Goal: Task Accomplishment & Management: Use online tool/utility

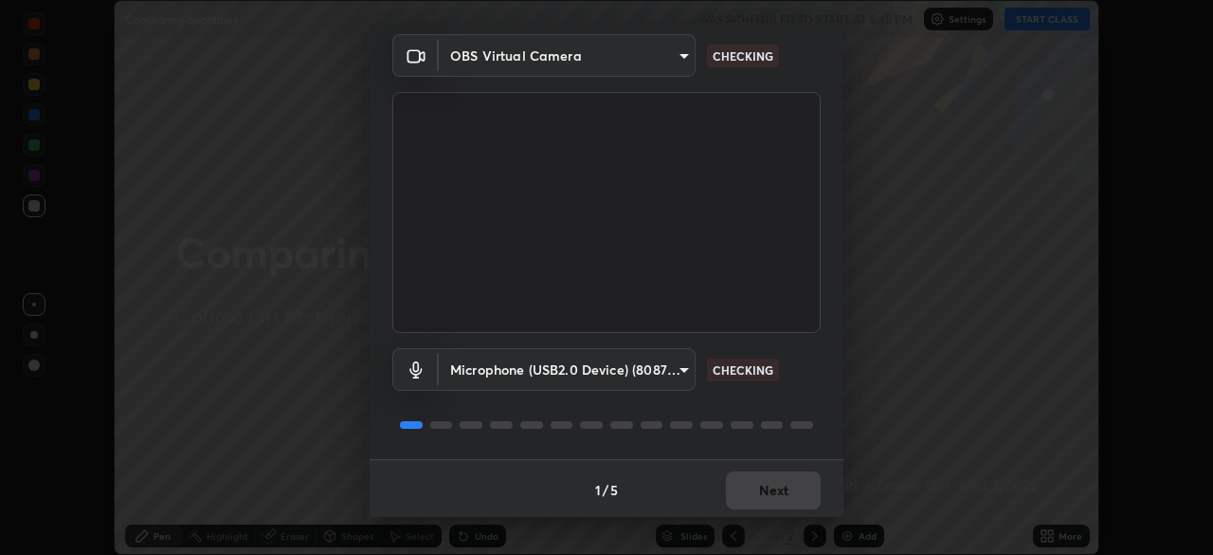
scroll to position [67, 0]
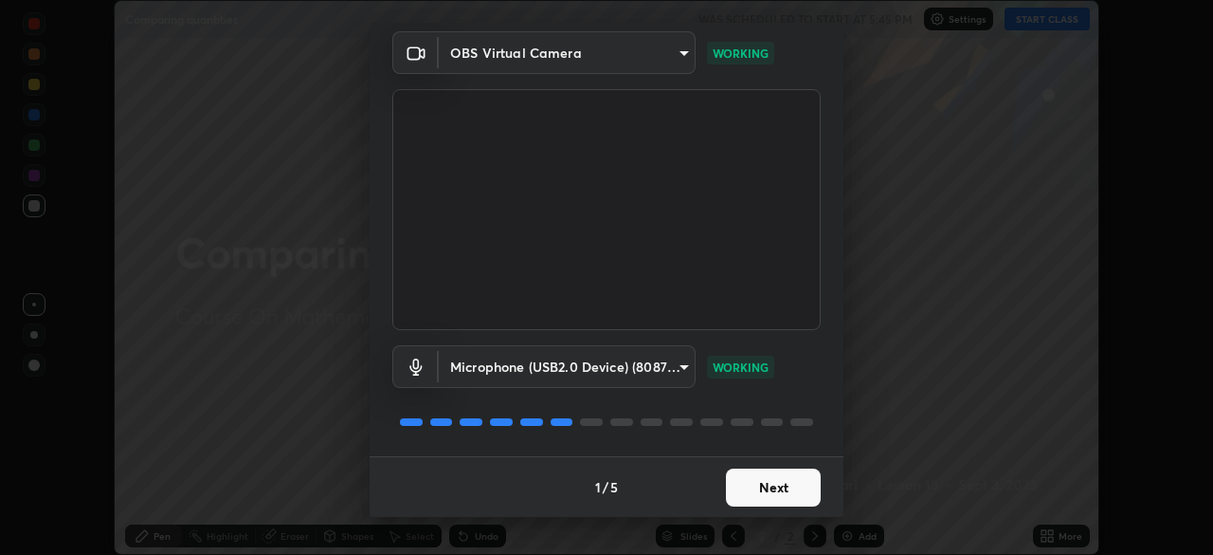
click at [779, 492] on button "Next" at bounding box center [773, 487] width 95 height 38
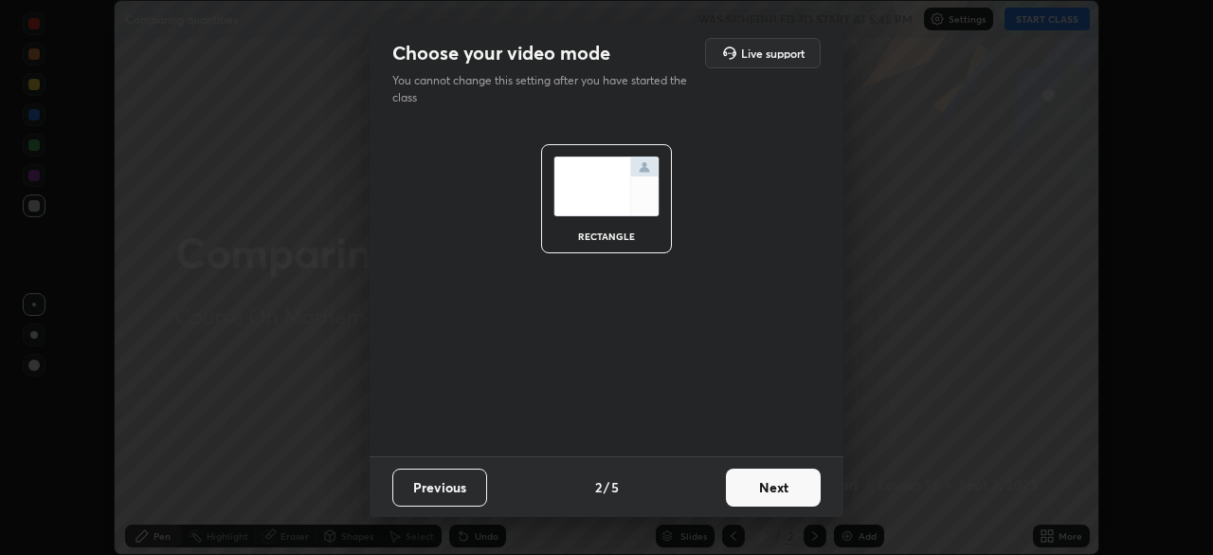
scroll to position [0, 0]
click at [760, 492] on button "Next" at bounding box center [773, 487] width 95 height 38
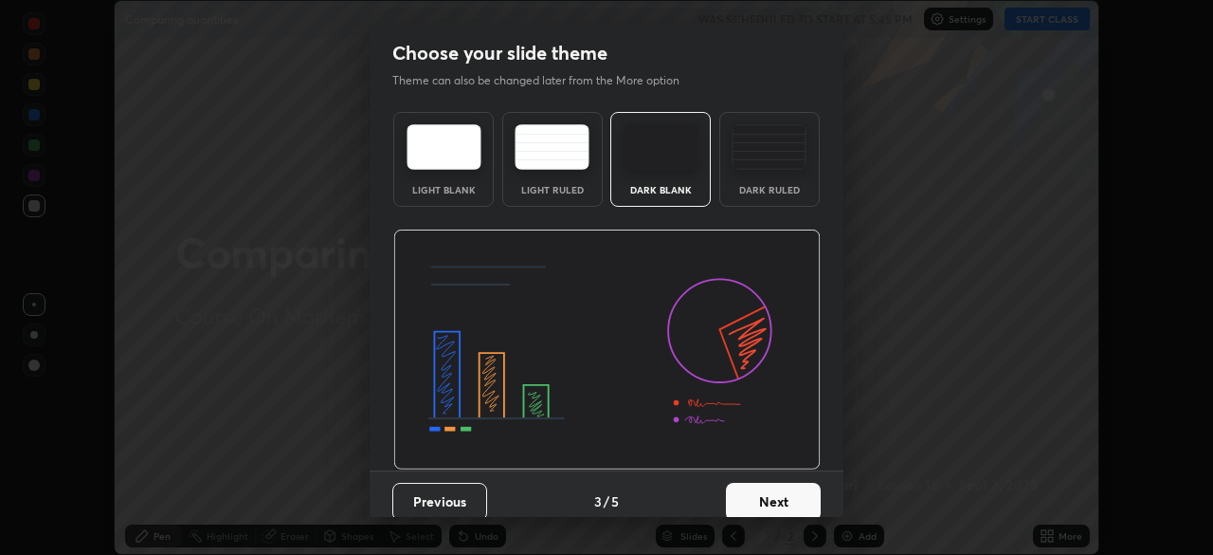
scroll to position [14, 0]
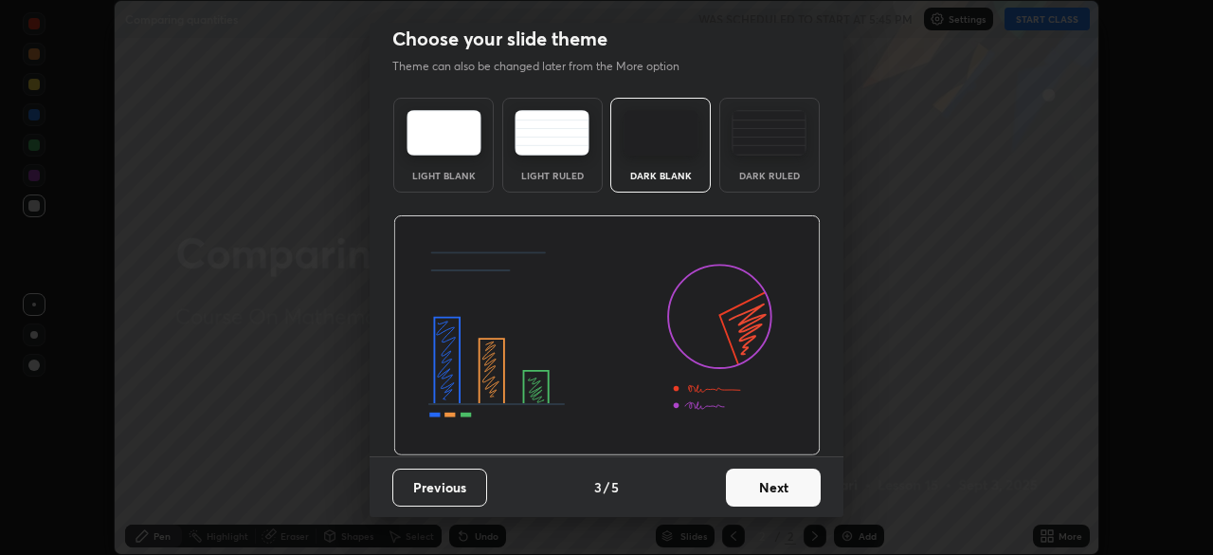
click at [756, 486] on button "Next" at bounding box center [773, 487] width 95 height 38
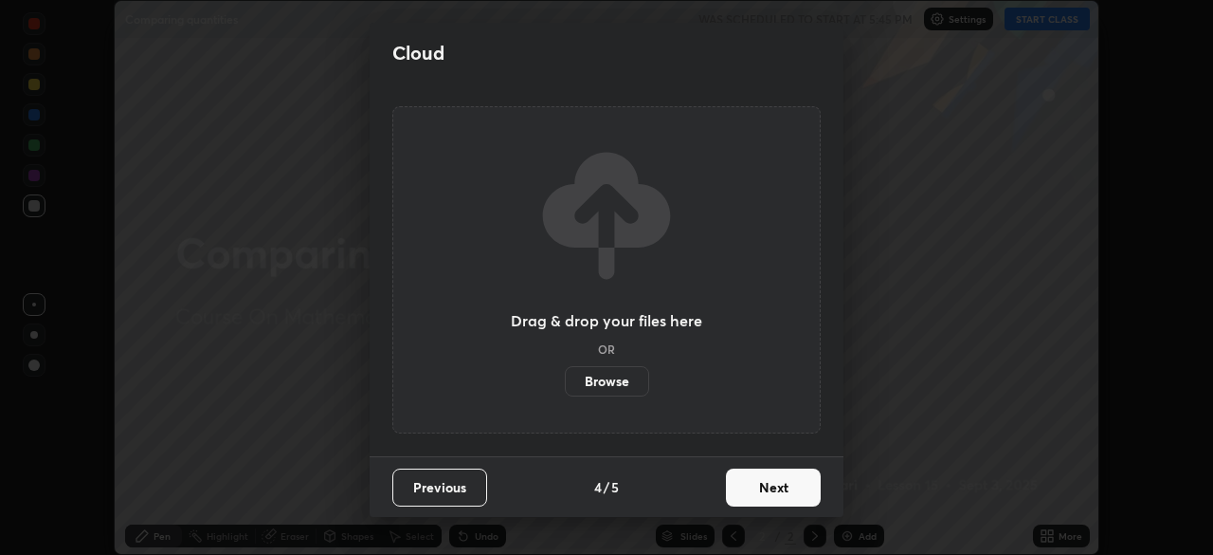
scroll to position [0, 0]
click at [760, 498] on button "Next" at bounding box center [773, 487] width 95 height 38
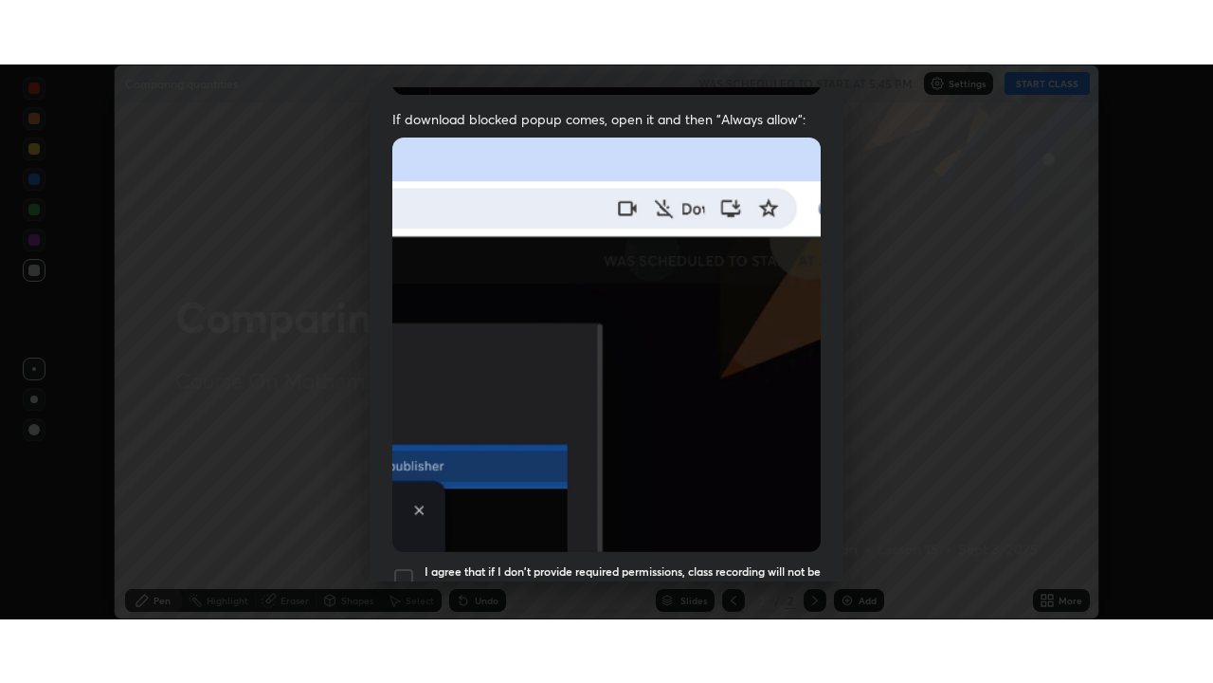
scroll to position [454, 0]
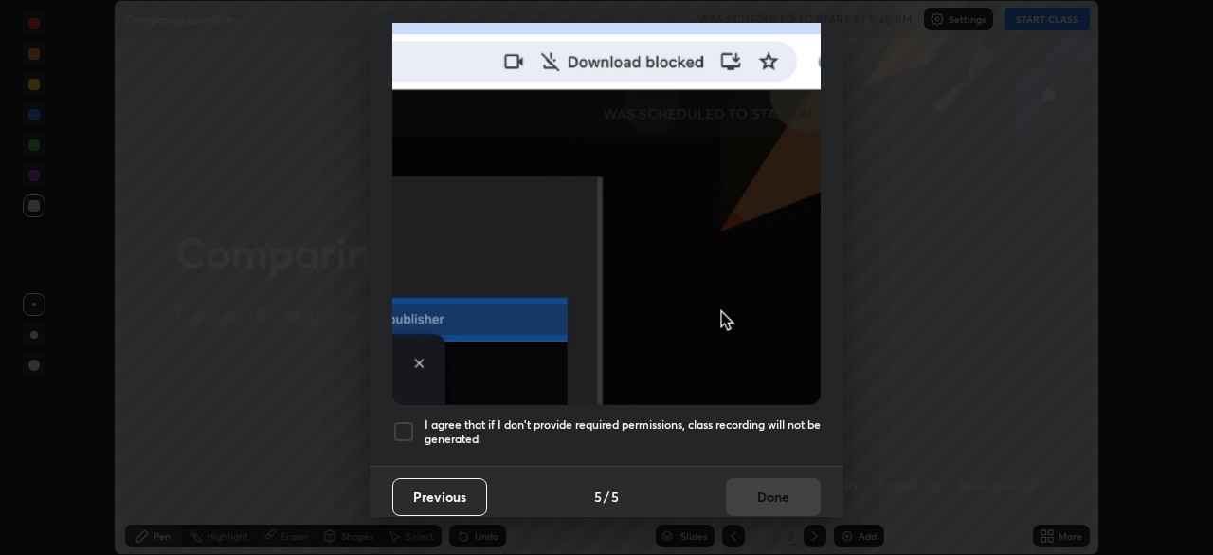
click at [414, 420] on div at bounding box center [403, 431] width 23 height 23
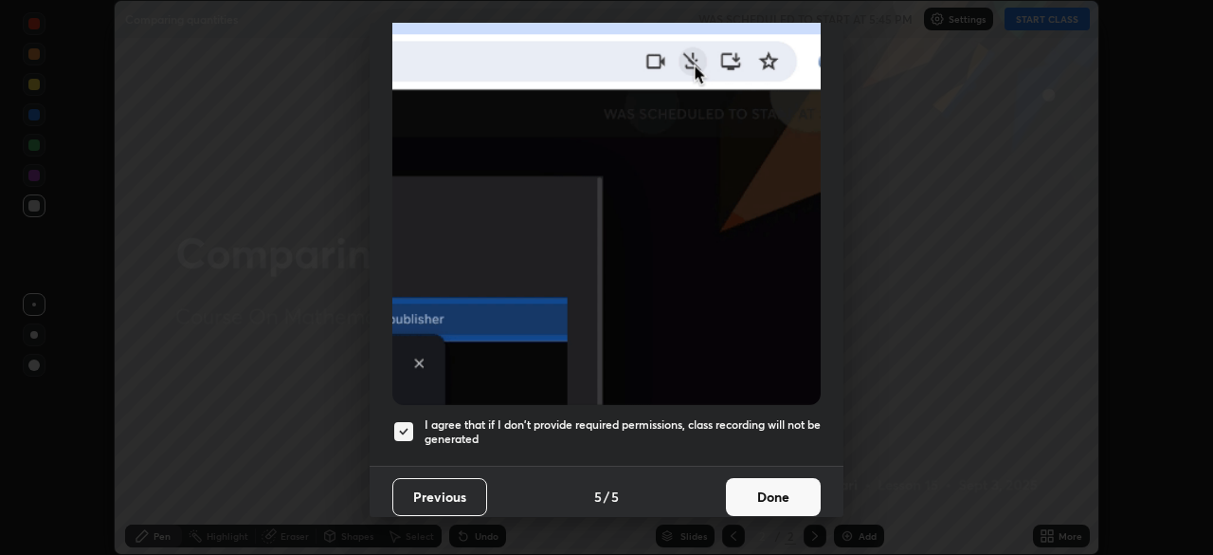
click at [739, 478] on button "Done" at bounding box center [773, 497] width 95 height 38
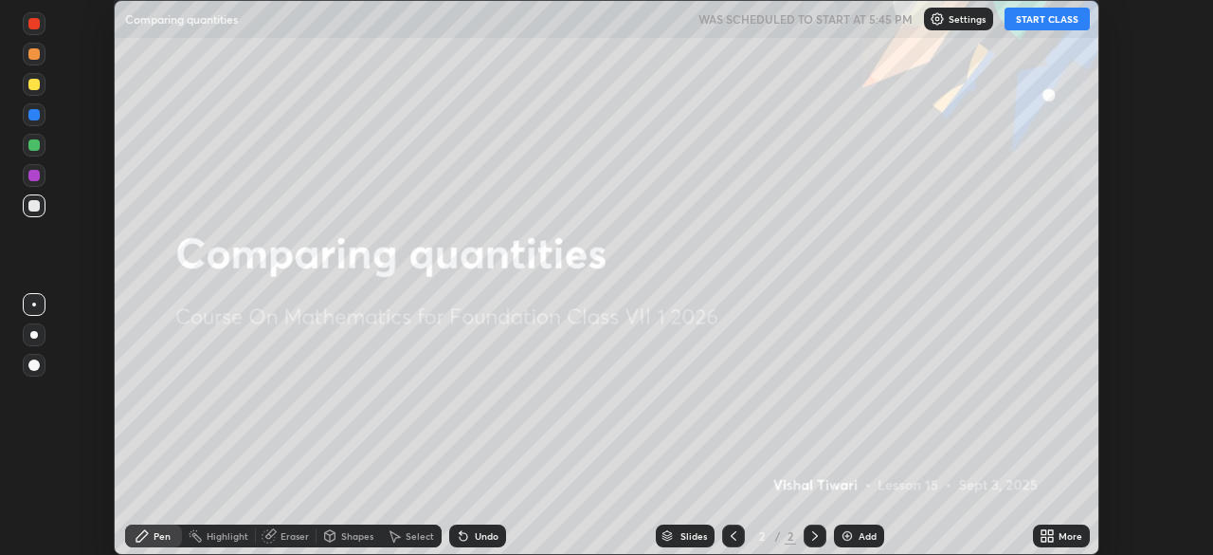
click at [1049, 17] on button "START CLASS" at bounding box center [1047, 19] width 85 height 23
click at [865, 536] on div "Add" at bounding box center [868, 535] width 18 height 9
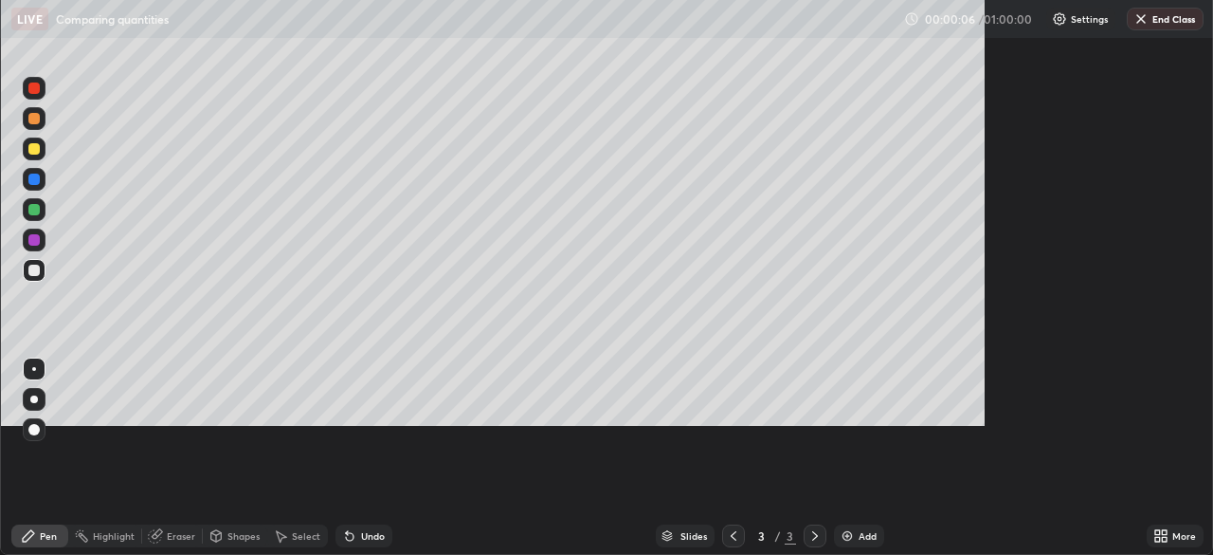
scroll to position [683, 1213]
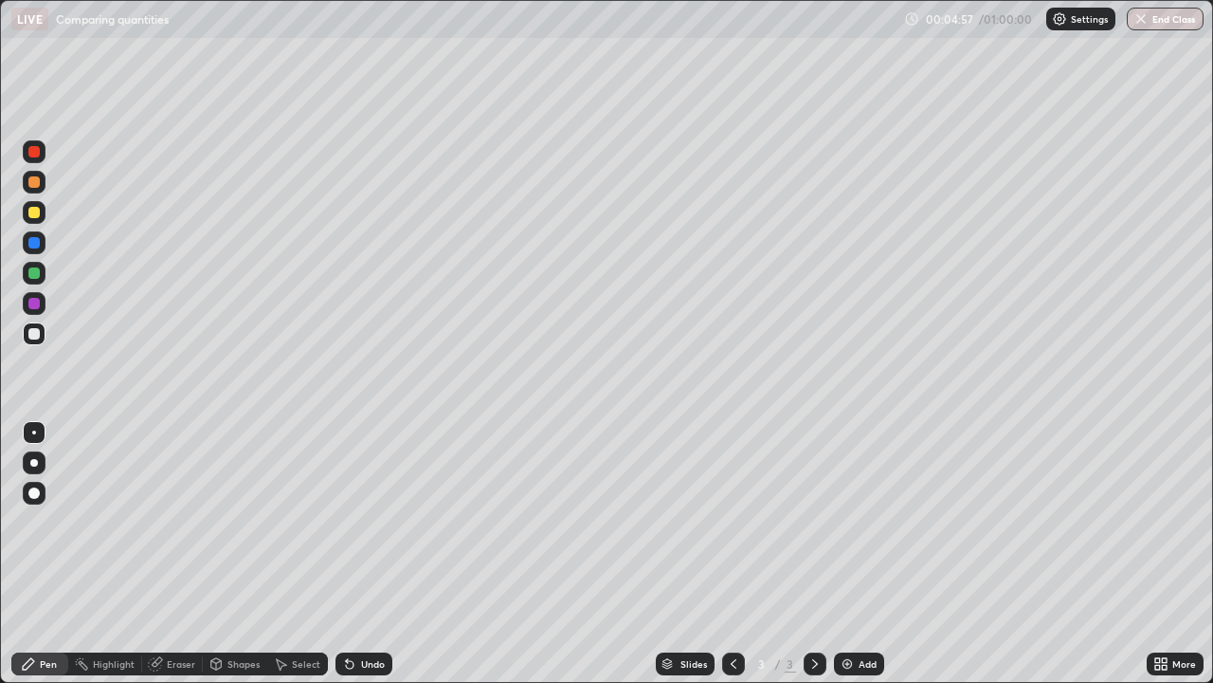
click at [856, 554] on div "Add" at bounding box center [859, 663] width 50 height 23
click at [858, 554] on div "Add" at bounding box center [859, 663] width 50 height 23
click at [37, 214] on div at bounding box center [33, 212] width 11 height 11
click at [853, 554] on img at bounding box center [847, 663] width 15 height 15
click at [850, 554] on img at bounding box center [847, 663] width 15 height 15
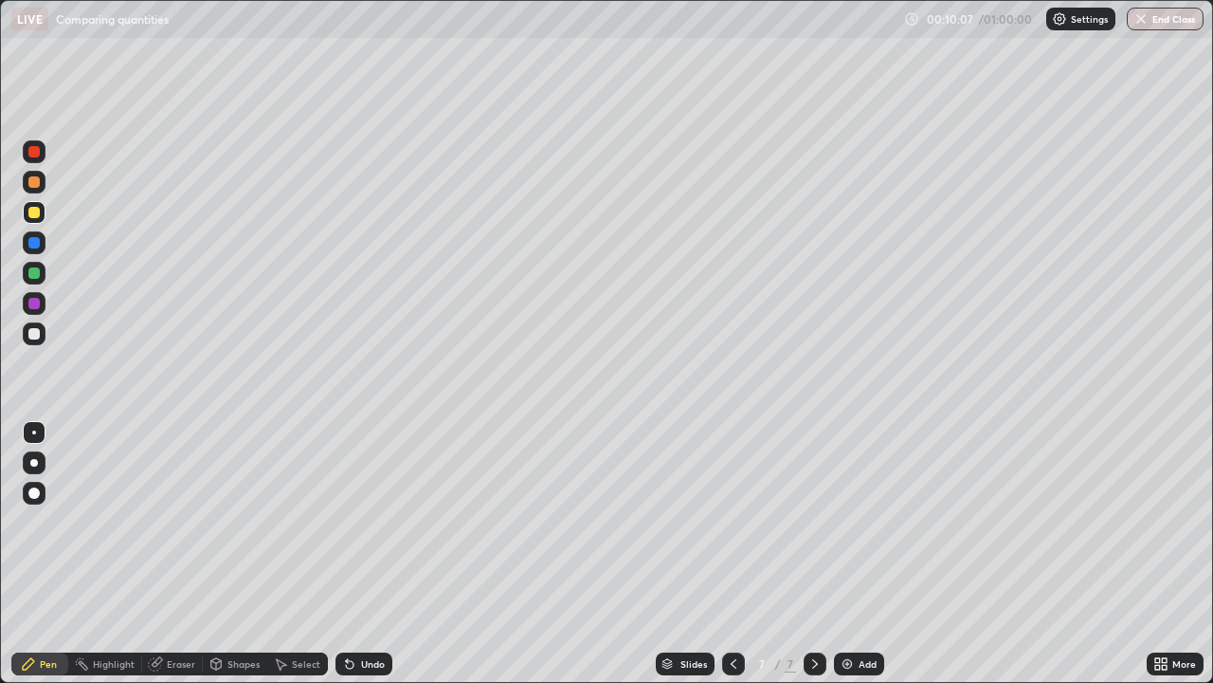
click at [170, 554] on div "Eraser" at bounding box center [181, 663] width 28 height 9
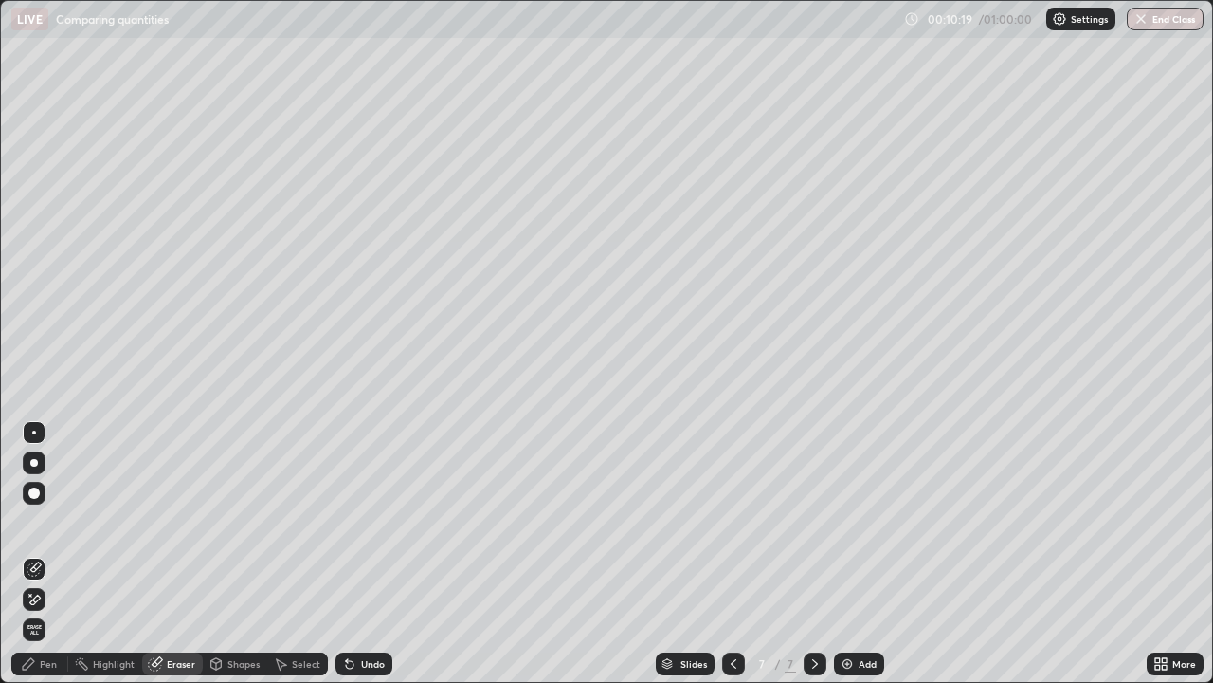
click at [855, 554] on div "Add" at bounding box center [859, 663] width 50 height 23
click at [42, 554] on div "Pen" at bounding box center [39, 663] width 57 height 23
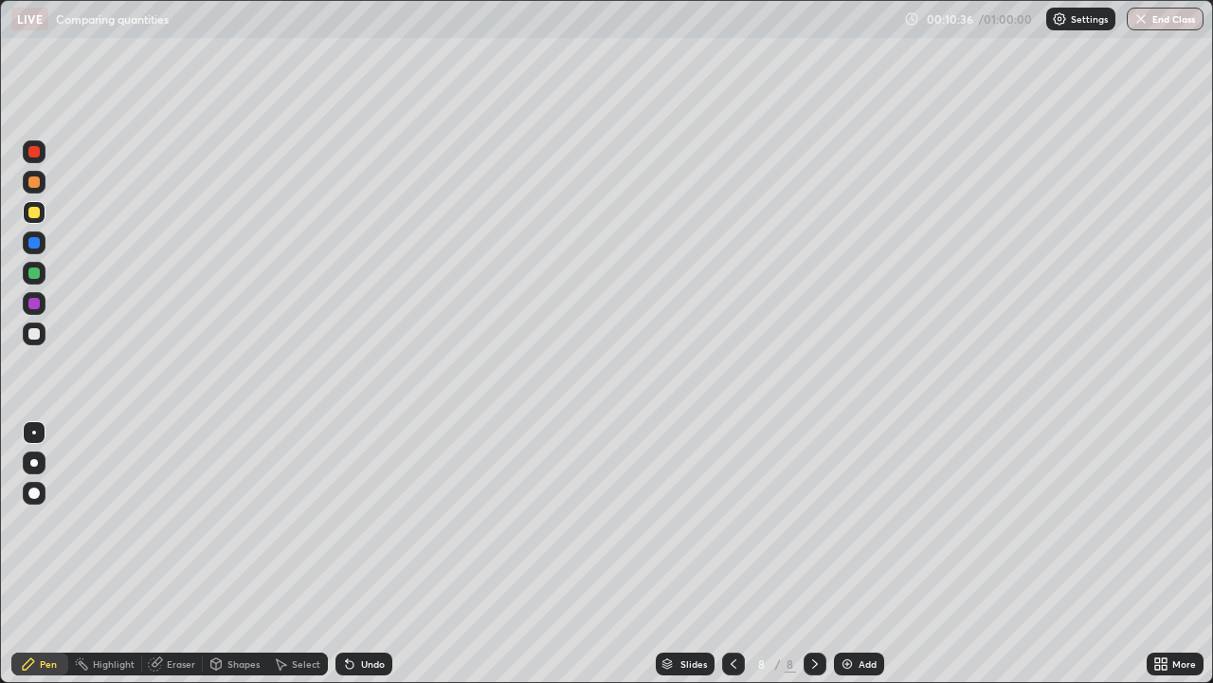
click at [175, 554] on div "Eraser" at bounding box center [172, 663] width 61 height 23
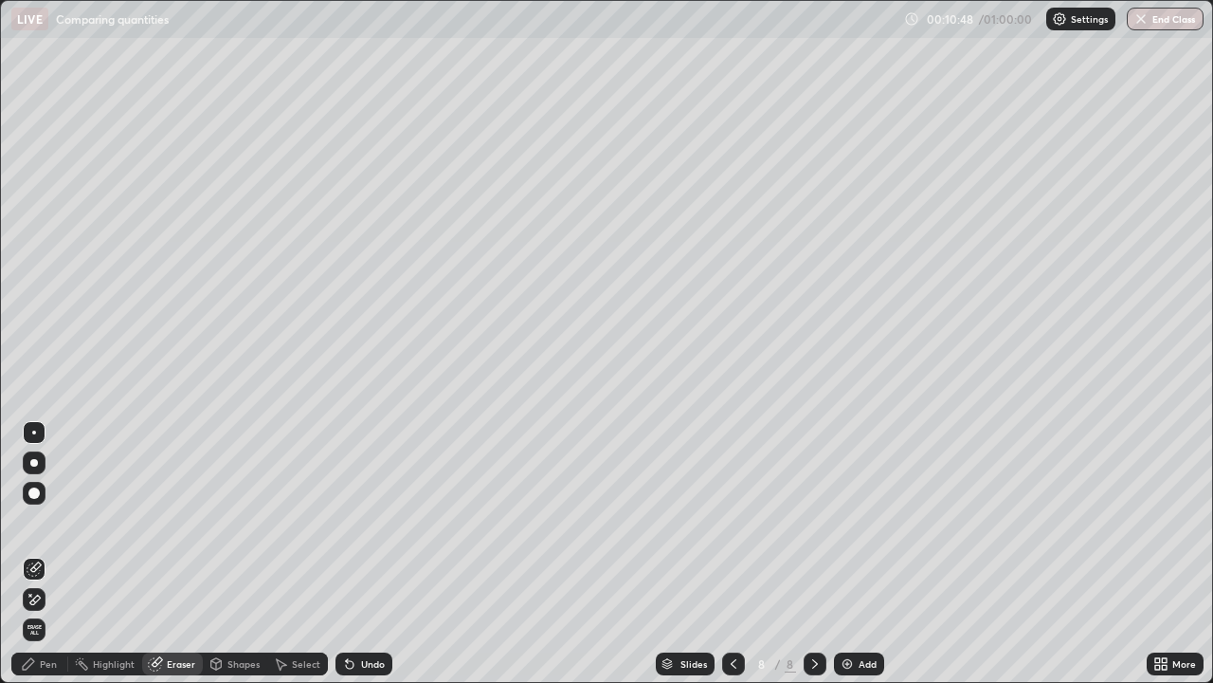
click at [44, 554] on div "Pen" at bounding box center [48, 663] width 17 height 9
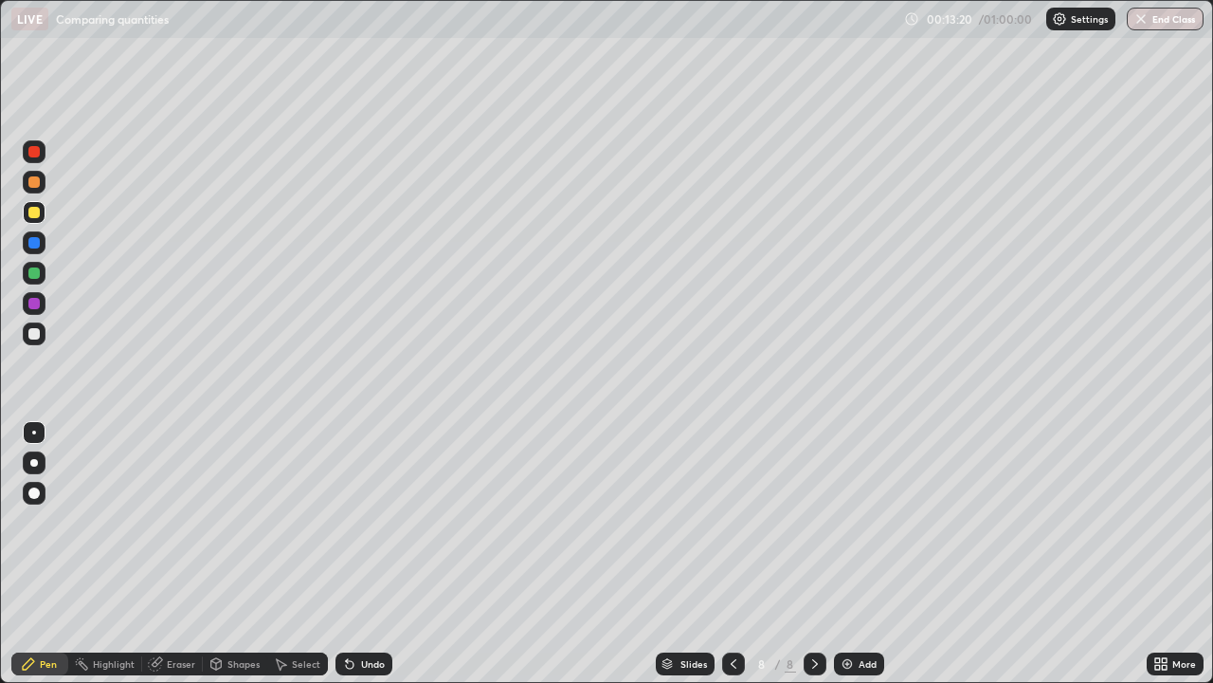
click at [31, 303] on div at bounding box center [33, 303] width 11 height 11
click at [852, 554] on div "Add" at bounding box center [859, 663] width 50 height 23
click at [170, 554] on div "Eraser" at bounding box center [181, 663] width 28 height 9
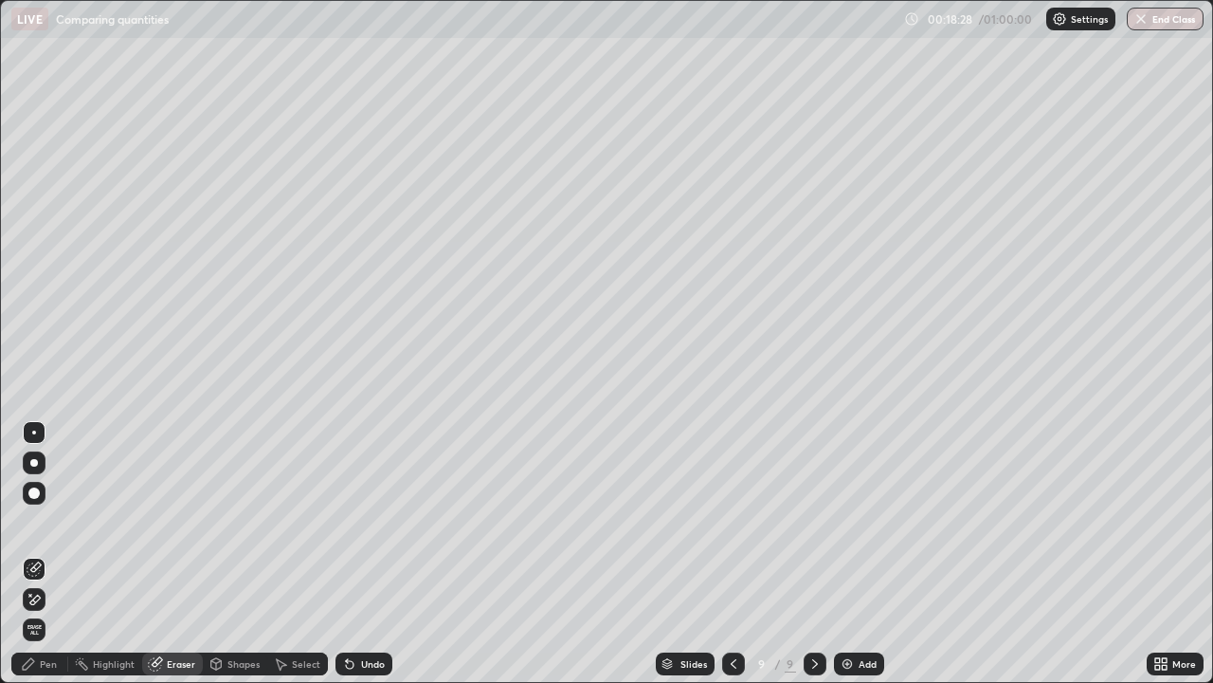
click at [39, 554] on icon at bounding box center [34, 600] width 15 height 16
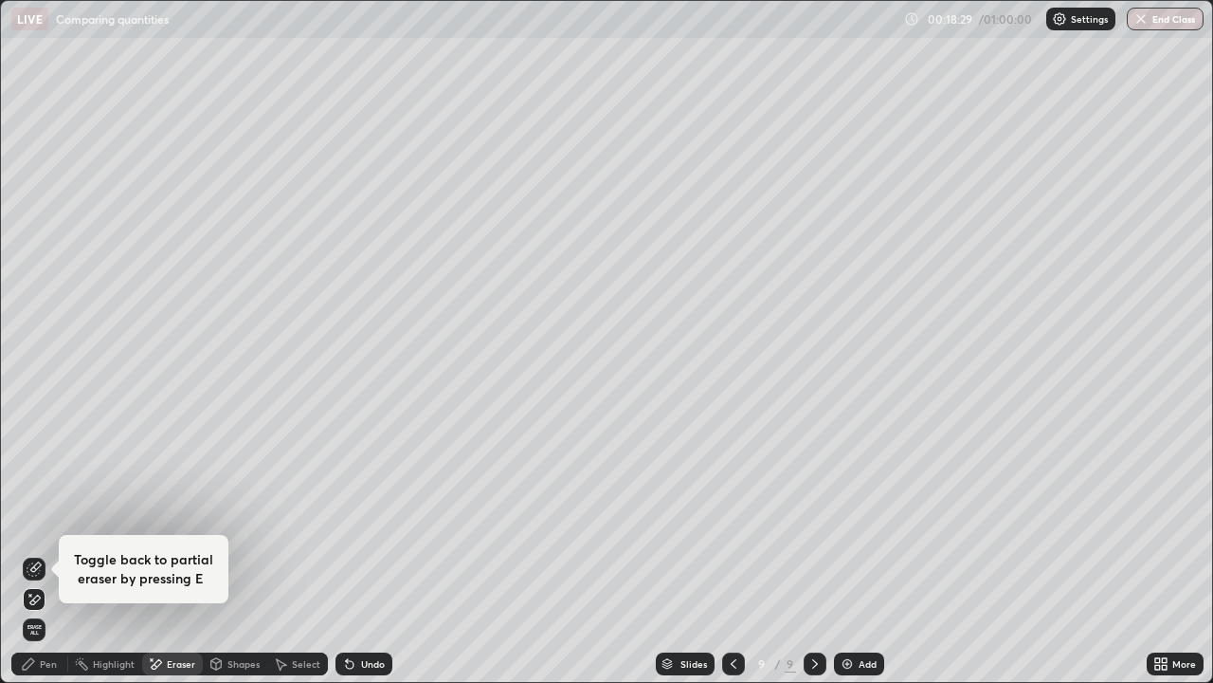
click at [39, 554] on icon at bounding box center [34, 600] width 15 height 16
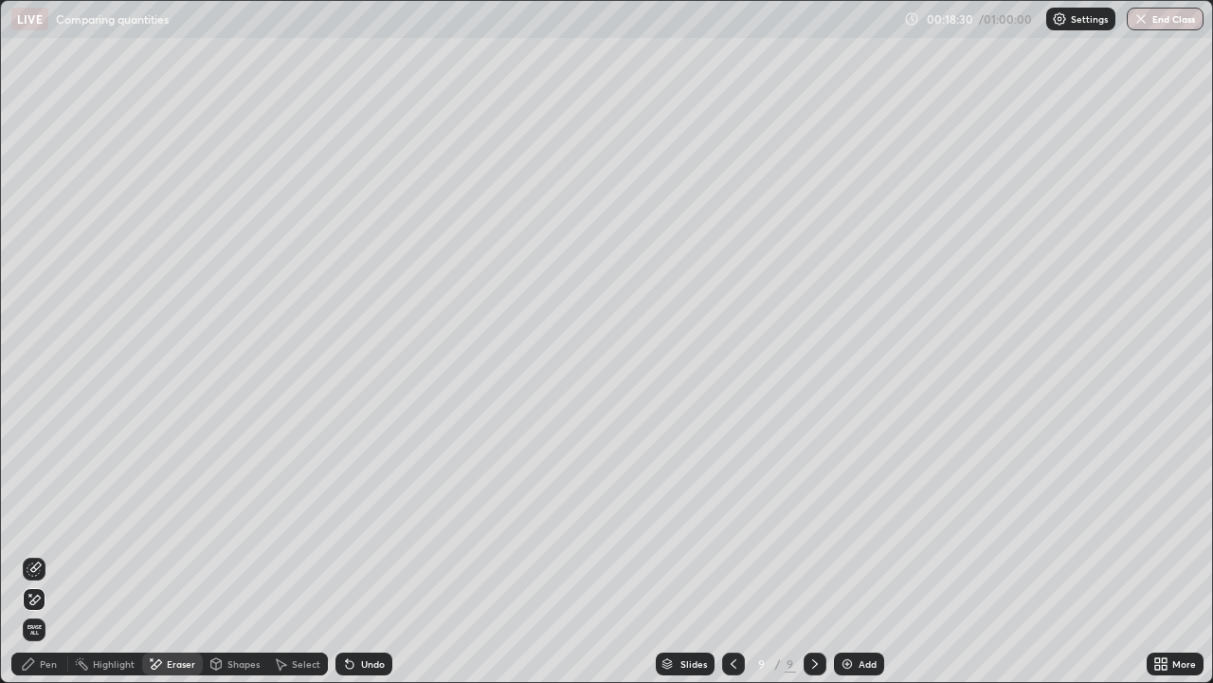
click at [36, 554] on icon at bounding box center [35, 566] width 10 height 9
click at [34, 554] on icon at bounding box center [28, 663] width 15 height 15
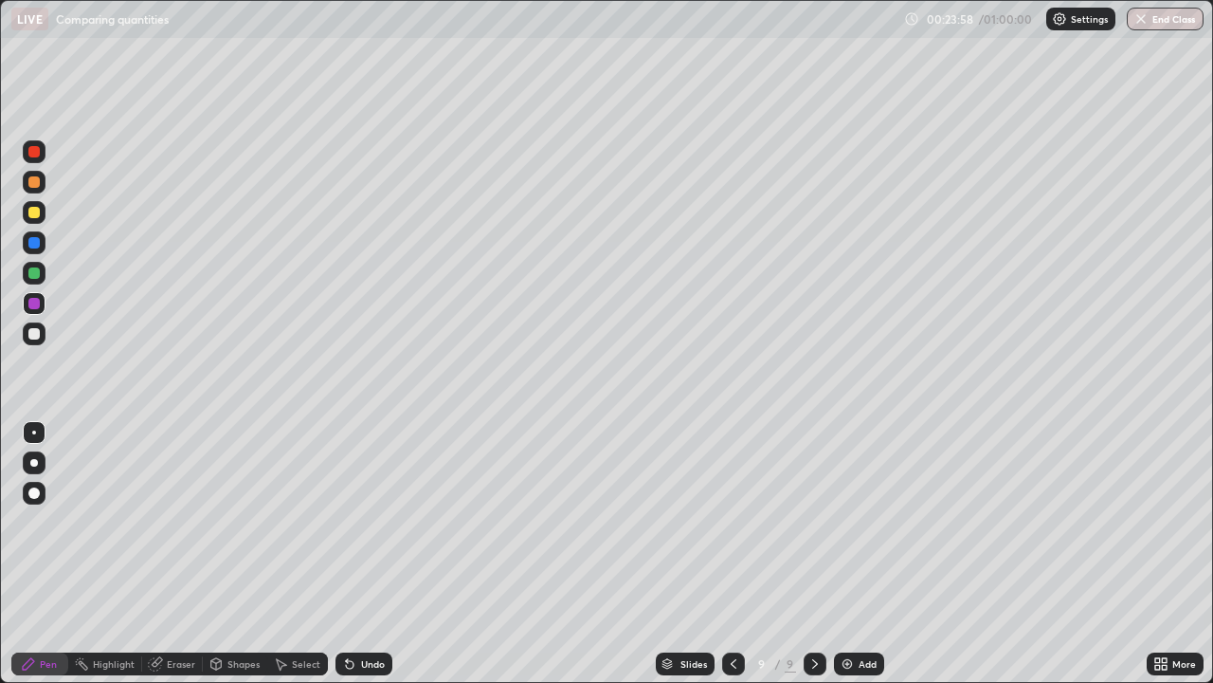
click at [39, 212] on div at bounding box center [33, 212] width 11 height 11
click at [866, 554] on div "Add" at bounding box center [868, 663] width 18 height 9
click at [731, 554] on icon at bounding box center [732, 663] width 15 height 15
click at [866, 554] on div "Add" at bounding box center [868, 663] width 18 height 9
click at [722, 554] on div at bounding box center [733, 663] width 23 height 23
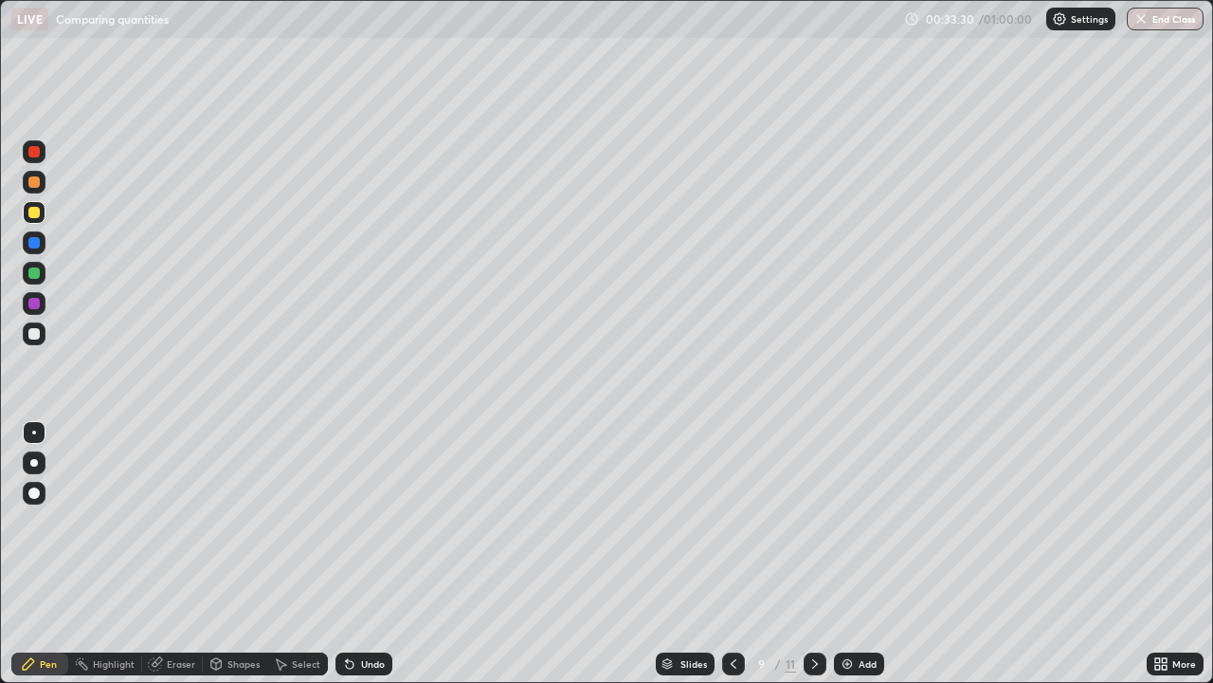
click at [846, 554] on img at bounding box center [847, 663] width 15 height 15
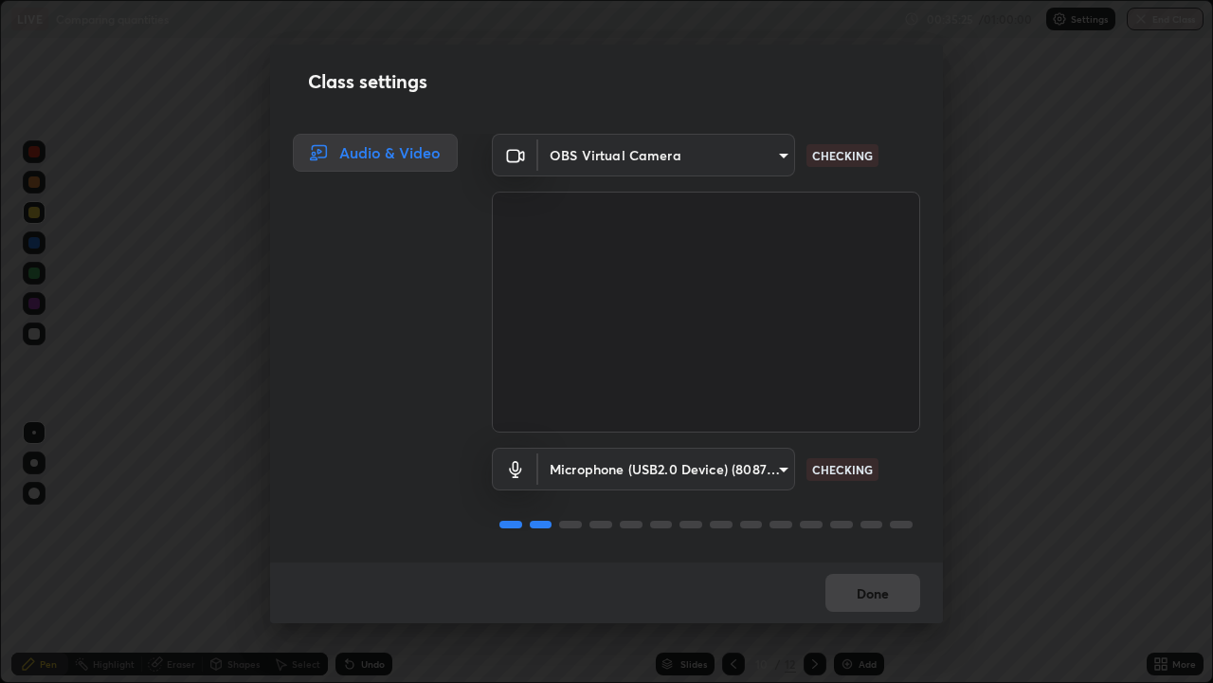
click at [866, 554] on div "Done" at bounding box center [606, 592] width 673 height 61
click at [870, 554] on div "Done" at bounding box center [606, 592] width 673 height 61
click at [866, 554] on div "Done" at bounding box center [606, 592] width 673 height 61
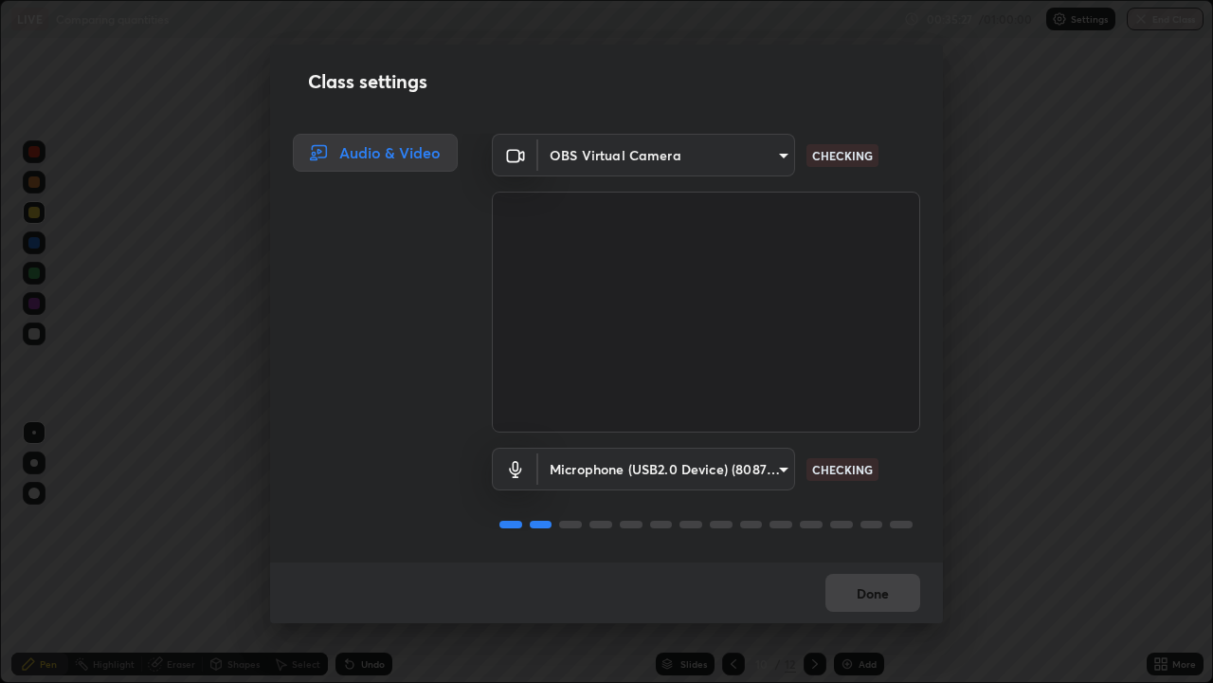
click at [866, 554] on div "Done" at bounding box center [606, 592] width 673 height 61
click at [873, 554] on div "Done" at bounding box center [606, 592] width 673 height 61
click at [887, 554] on div "Done" at bounding box center [606, 592] width 673 height 61
click at [879, 554] on div "Done" at bounding box center [606, 592] width 673 height 61
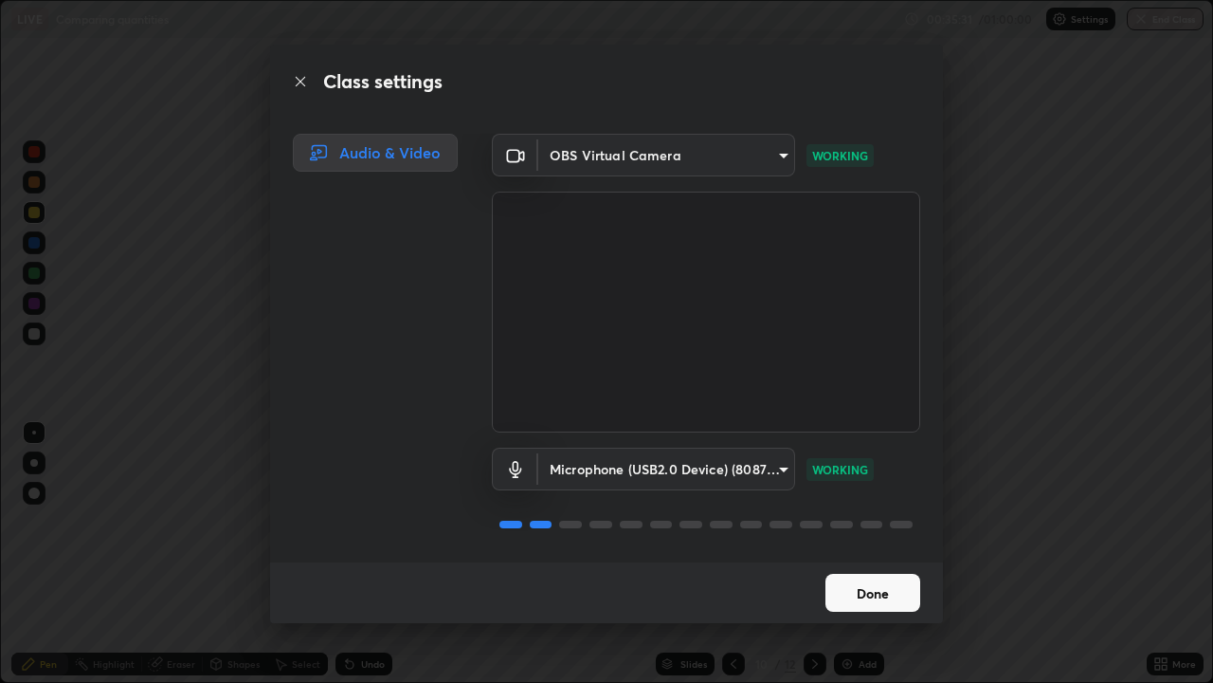
click at [861, 554] on button "Done" at bounding box center [873, 593] width 95 height 38
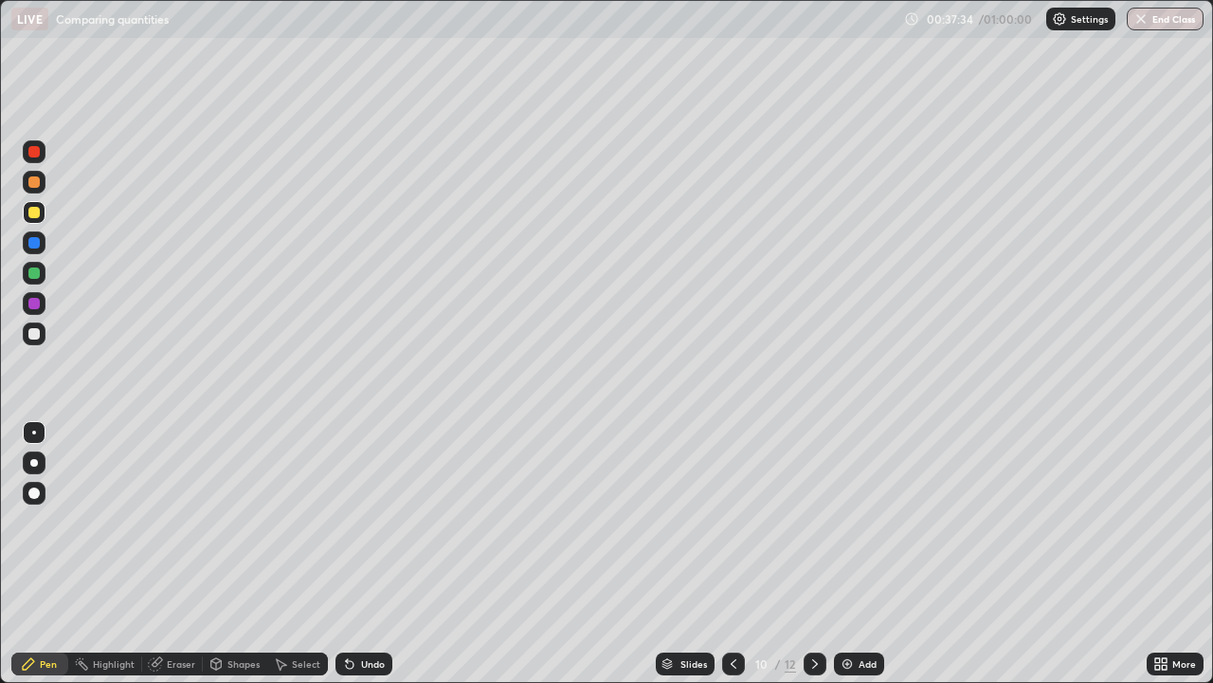
click at [853, 554] on div "Add" at bounding box center [859, 663] width 50 height 23
click at [859, 554] on div "Add" at bounding box center [868, 663] width 18 height 9
click at [850, 554] on img at bounding box center [847, 663] width 15 height 15
click at [1157, 20] on button "End Class" at bounding box center [1165, 19] width 77 height 23
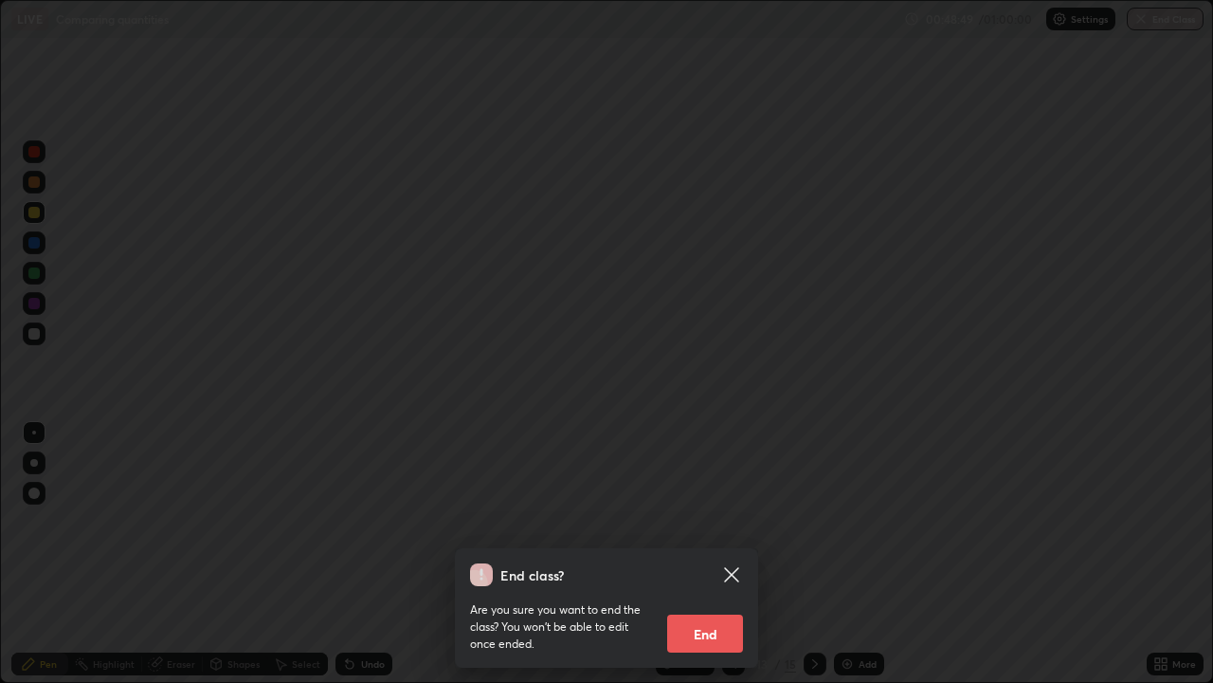
click at [719, 554] on button "End" at bounding box center [705, 633] width 76 height 38
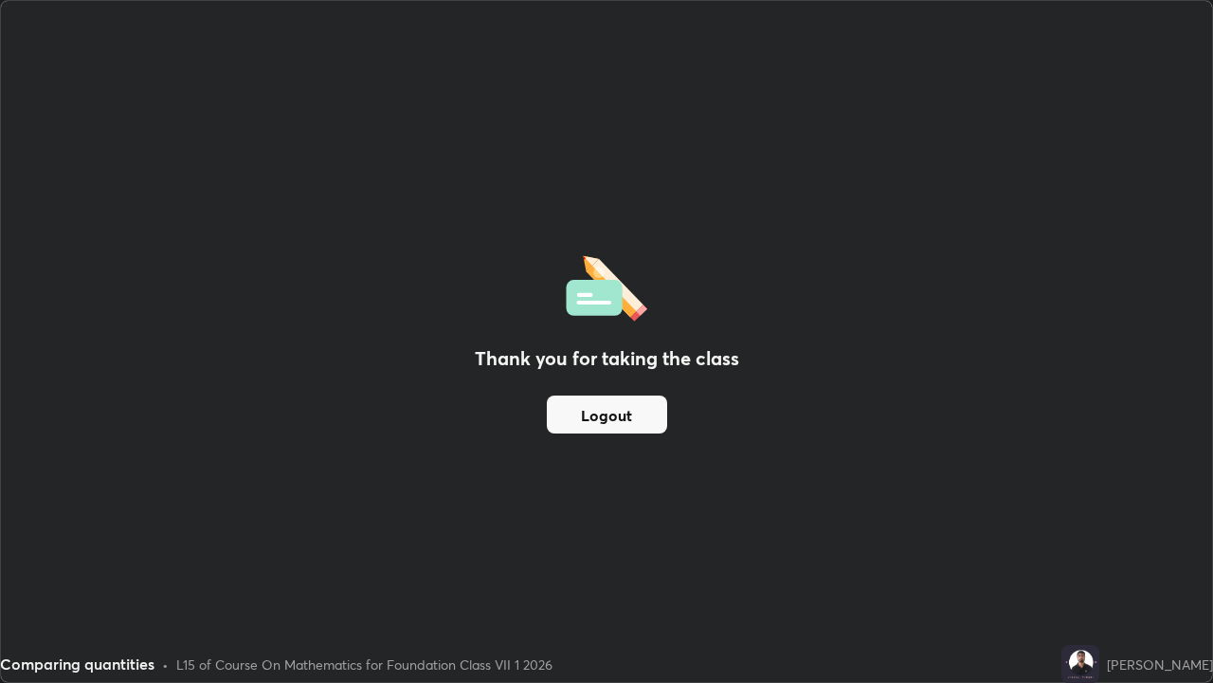
click at [486, 362] on h2 "Thank you for taking the class" at bounding box center [607, 358] width 264 height 28
click at [607, 422] on button "Logout" at bounding box center [607, 414] width 120 height 38
click at [596, 416] on button "Logout" at bounding box center [607, 414] width 120 height 38
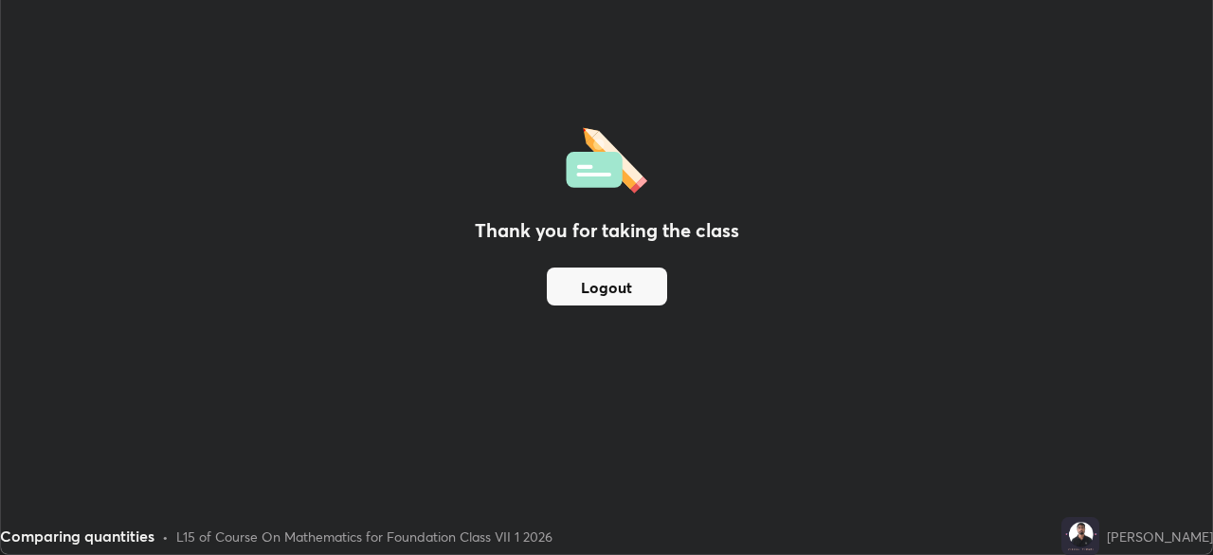
scroll to position [94244, 93586]
